Goal: Information Seeking & Learning: Learn about a topic

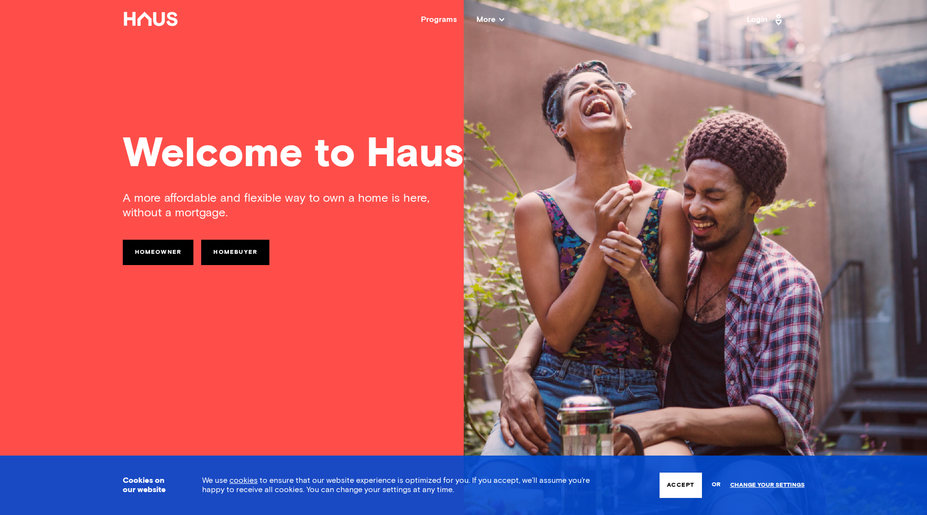
click at [181, 251] on link "Homeowner" at bounding box center [158, 252] width 71 height 25
click at [240, 255] on link "Homebuyer" at bounding box center [235, 252] width 68 height 25
click at [507, 17] on div "Programs More Resources Testimonials FAQ About Us" at bounding box center [463, 20] width 569 height 8
click at [502, 17] on span "More" at bounding box center [491, 20] width 28 height 8
